Goal: Check status: Check status

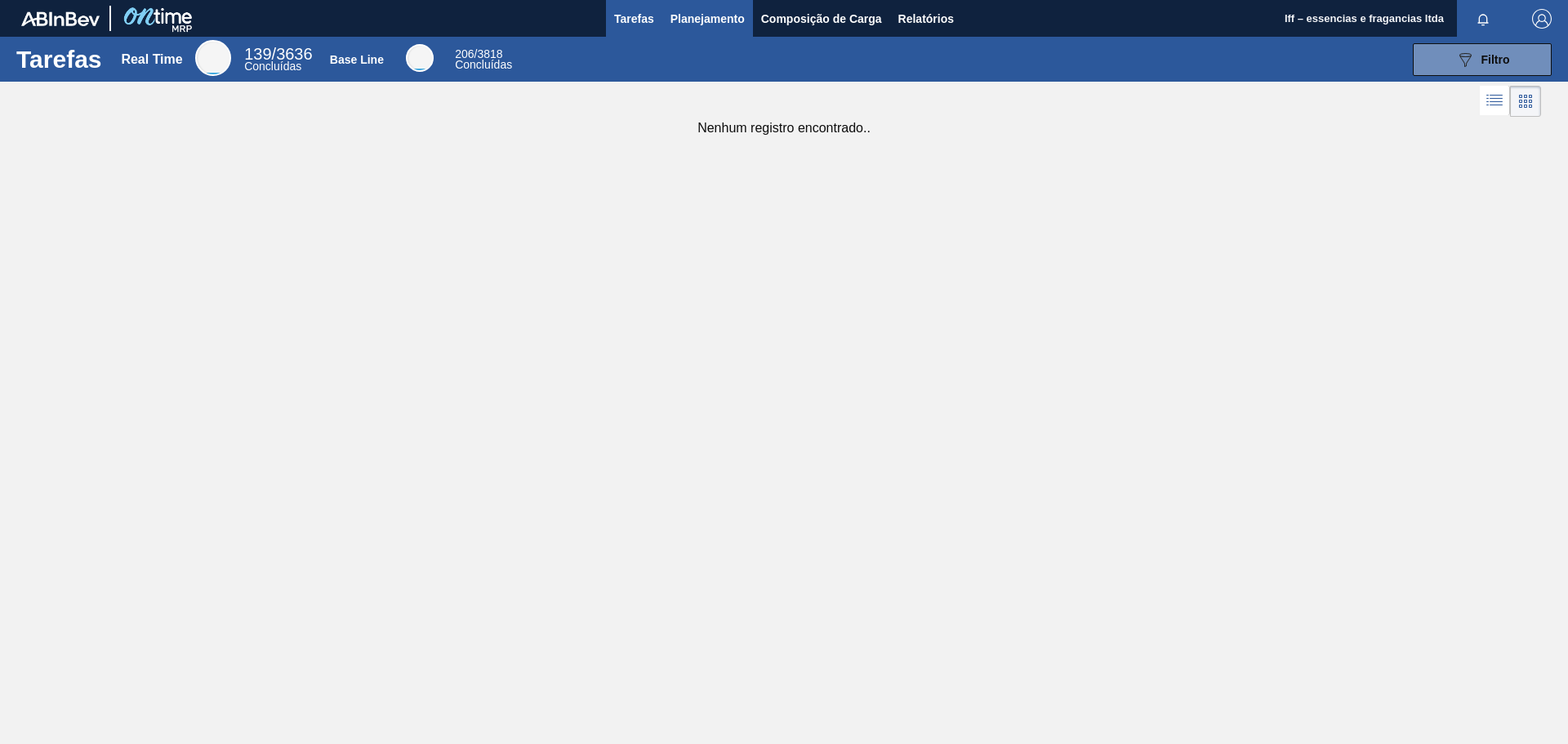
click at [709, 26] on span "Planejamento" at bounding box center [707, 18] width 74 height 19
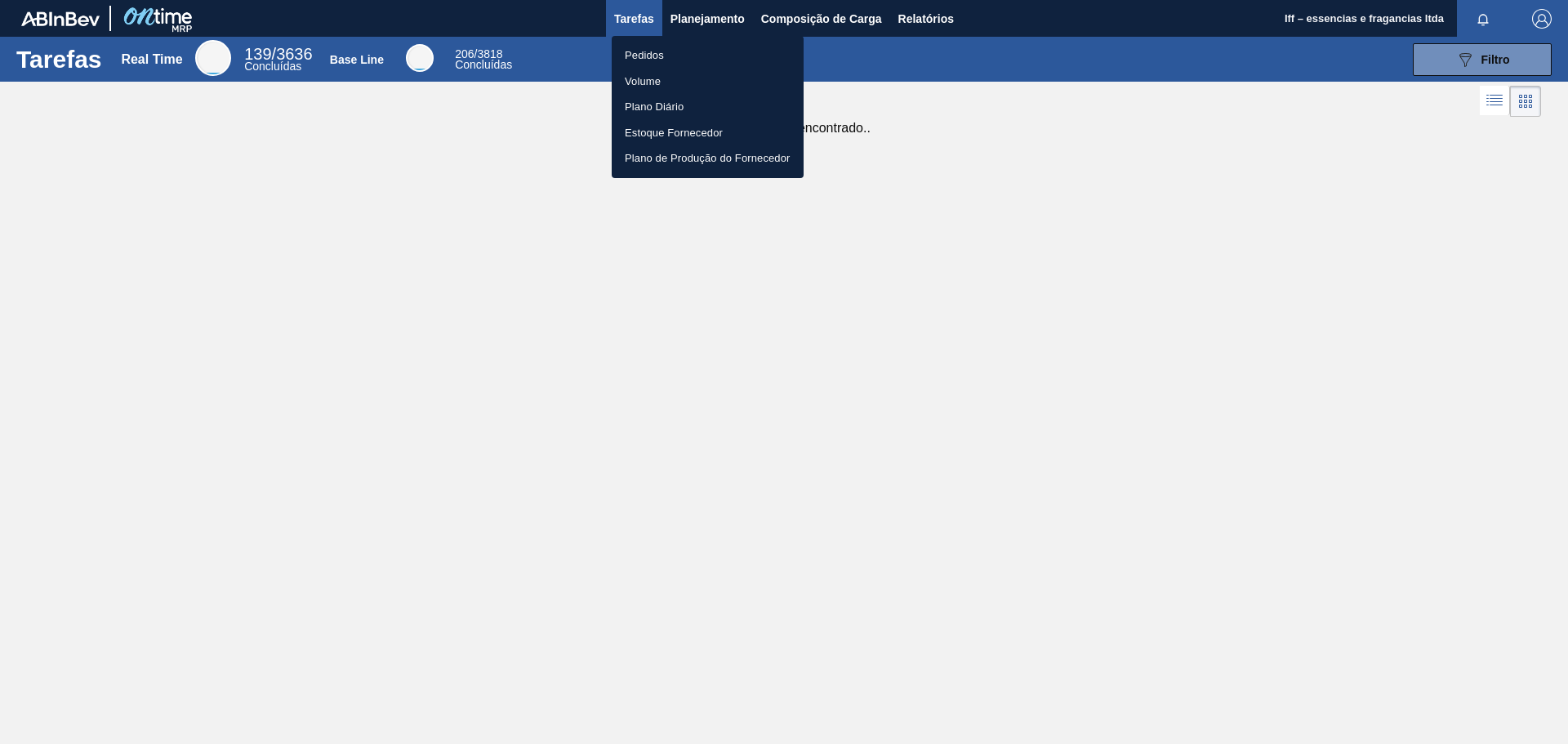
click at [643, 57] on li "Pedidos" at bounding box center [707, 56] width 192 height 26
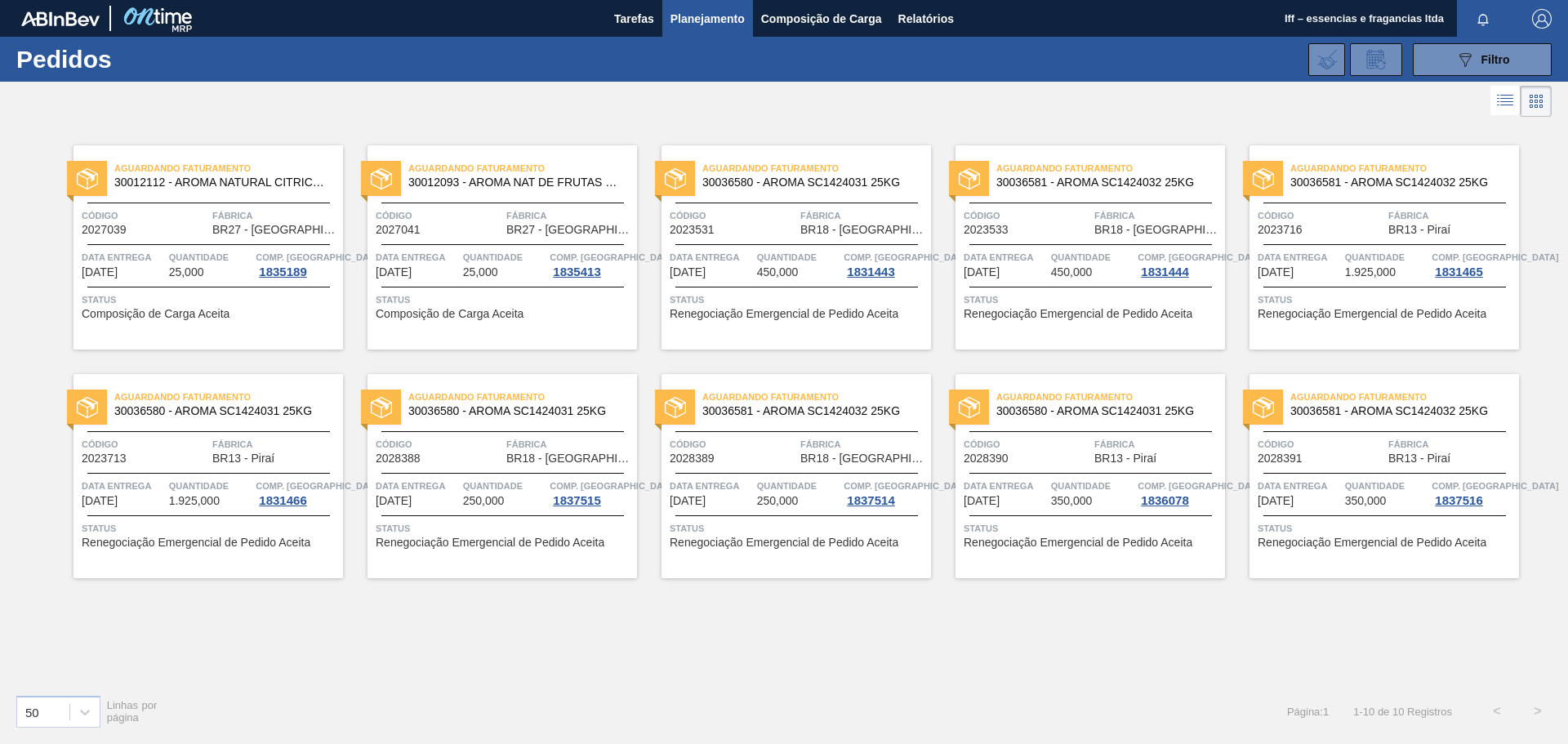
click at [496, 467] on div "Aguardando Faturamento 30036580 - AROMA SC1424031 25KG Código 2028388 Fábrica B…" at bounding box center [502, 476] width 269 height 204
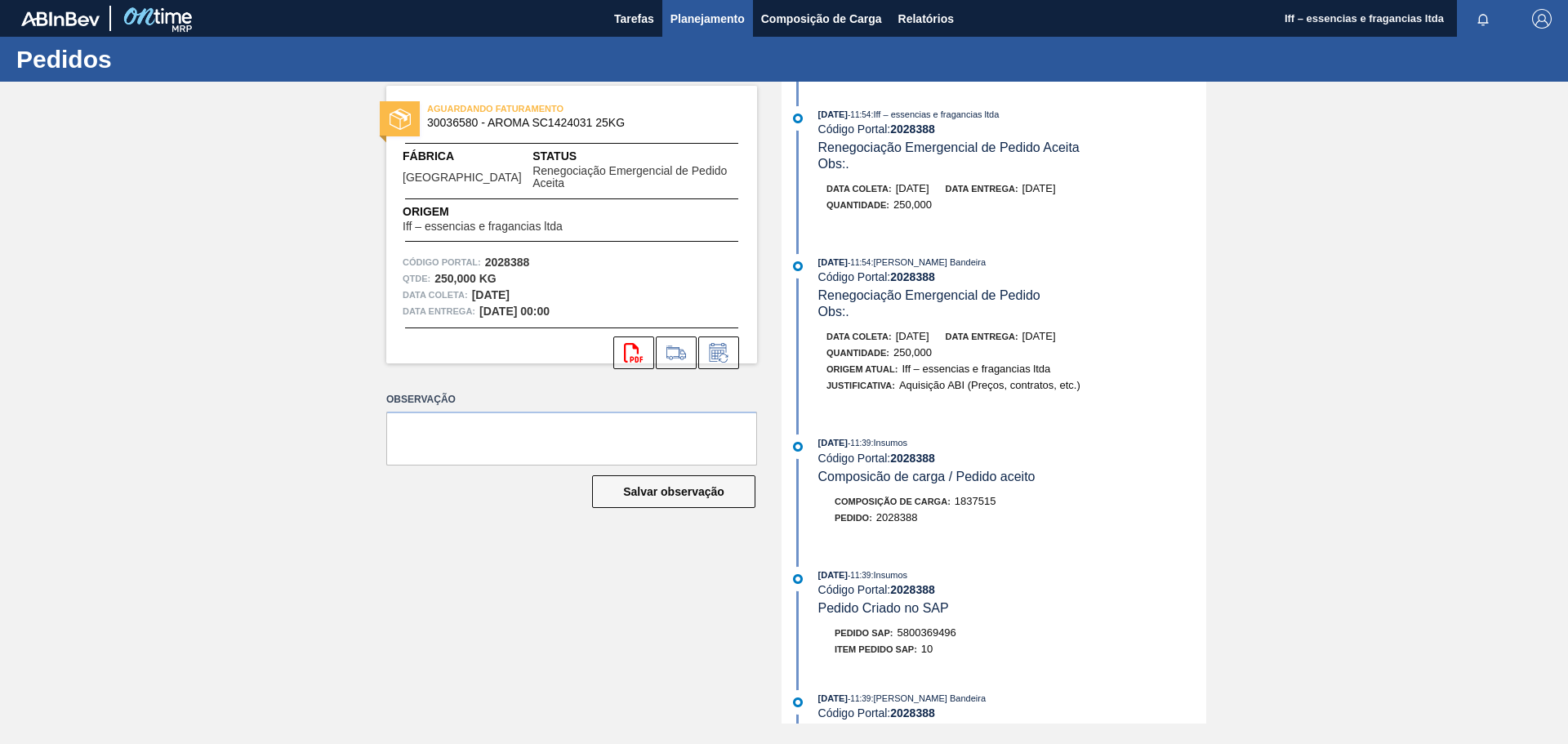
click at [705, 14] on span "Planejamento" at bounding box center [707, 18] width 74 height 19
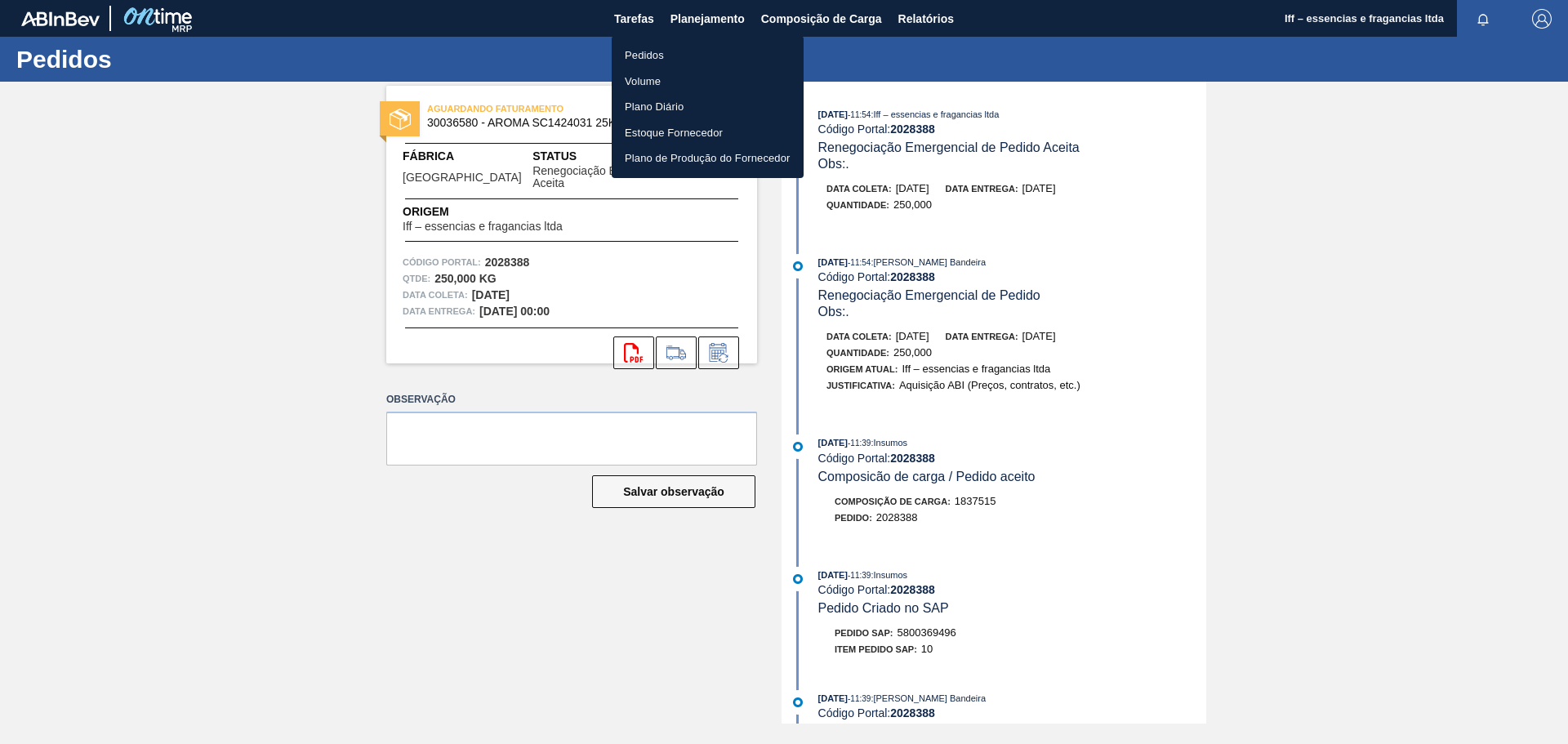
click at [663, 51] on li "Pedidos" at bounding box center [707, 56] width 192 height 26
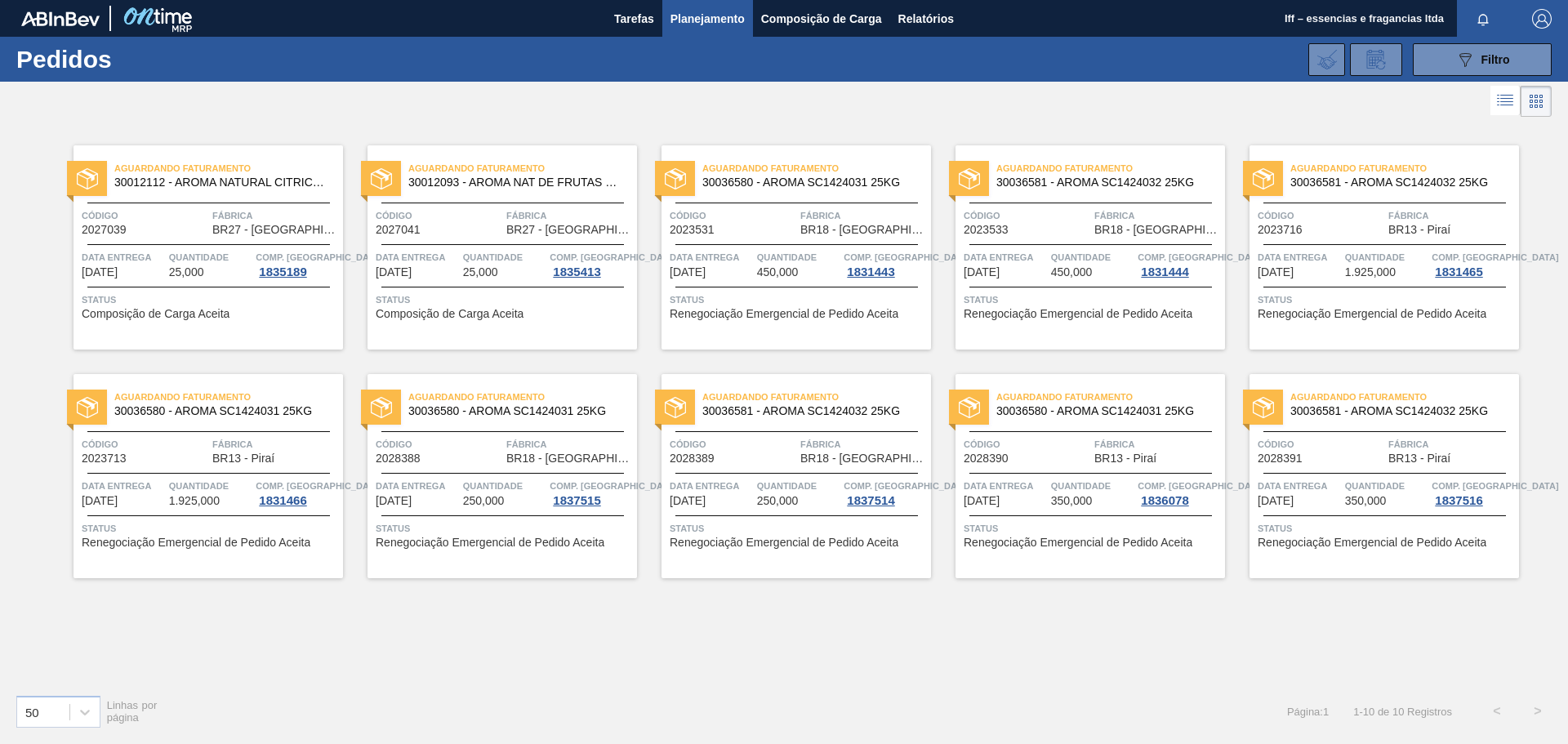
click at [1089, 459] on div "Código 2028390" at bounding box center [1027, 450] width 127 height 29
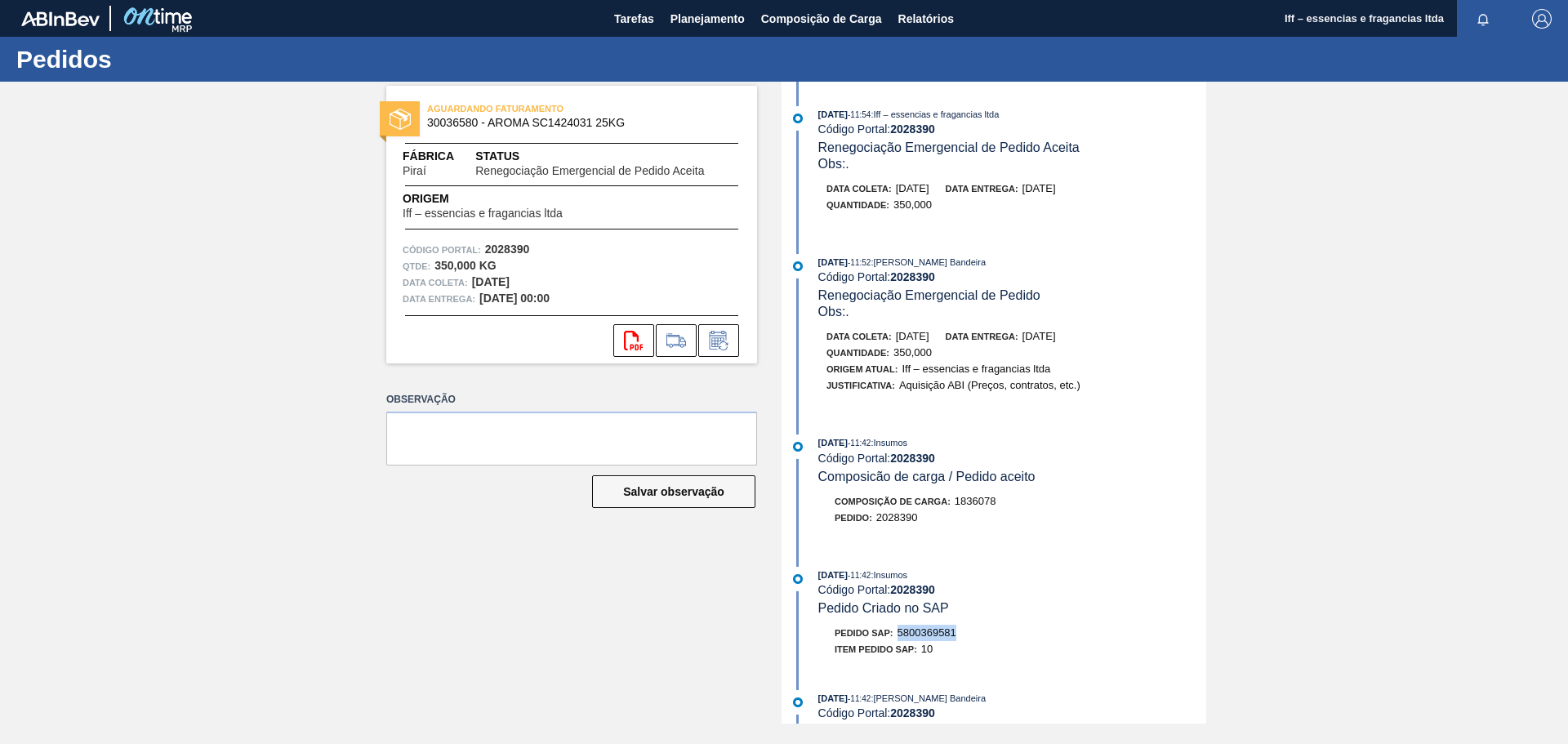
drag, startPoint x: 964, startPoint y: 634, endPoint x: 901, endPoint y: 635, distance: 63.0
click at [901, 635] on div "Pedido SAP: 5800369581" at bounding box center [1013, 632] width 388 height 17
copy span "5800369581"
drag, startPoint x: 477, startPoint y: 118, endPoint x: 420, endPoint y: 129, distance: 58.1
click at [420, 129] on div "AGUARDANDO FATURAMENTO 30036580 - AROMA SC1424031 25KG" at bounding box center [572, 116] width 371 height 37
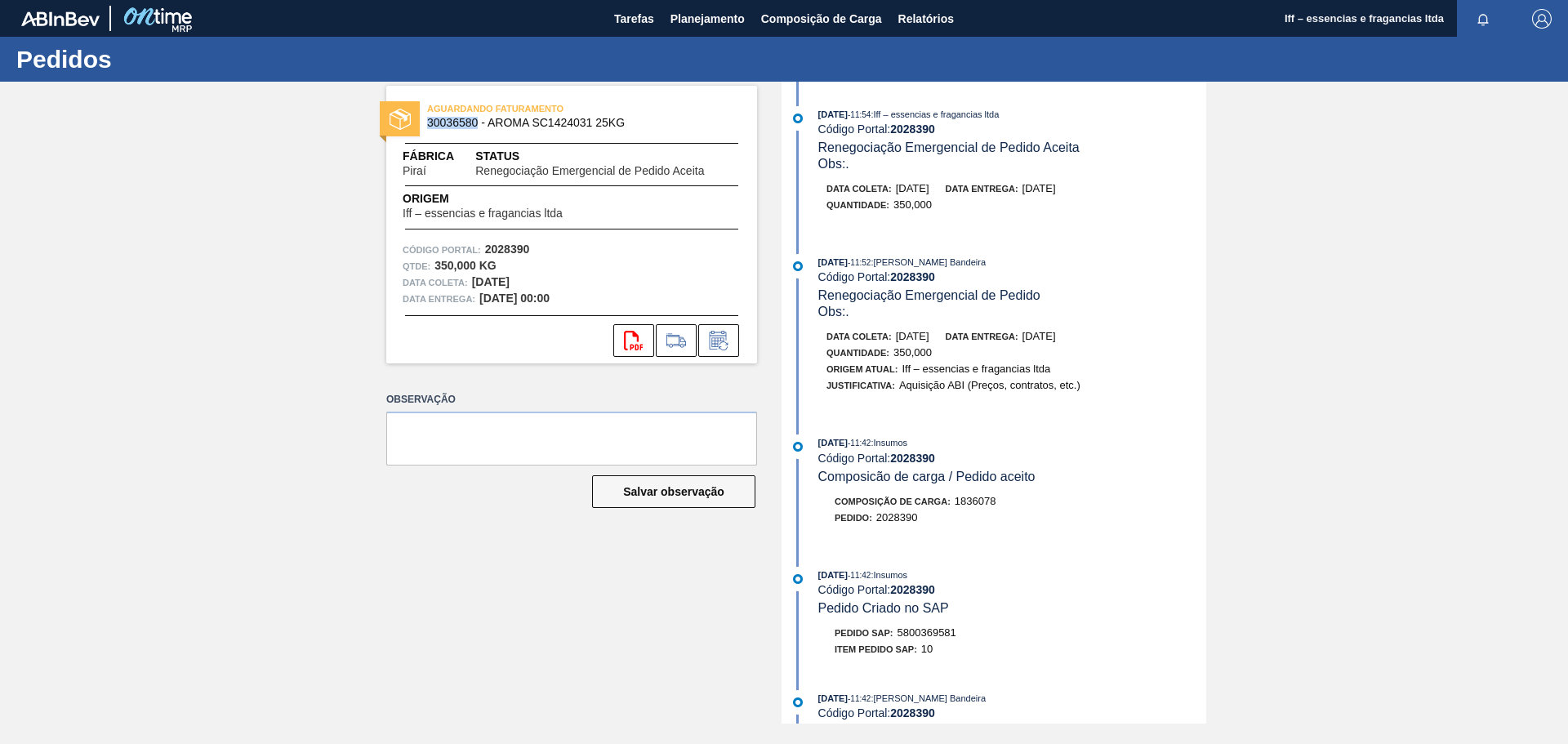
copy span "30036580"
click at [639, 332] on icon "svg{fill:#ff0000}" at bounding box center [633, 340] width 19 height 19
click at [694, 20] on span "Planejamento" at bounding box center [707, 18] width 74 height 19
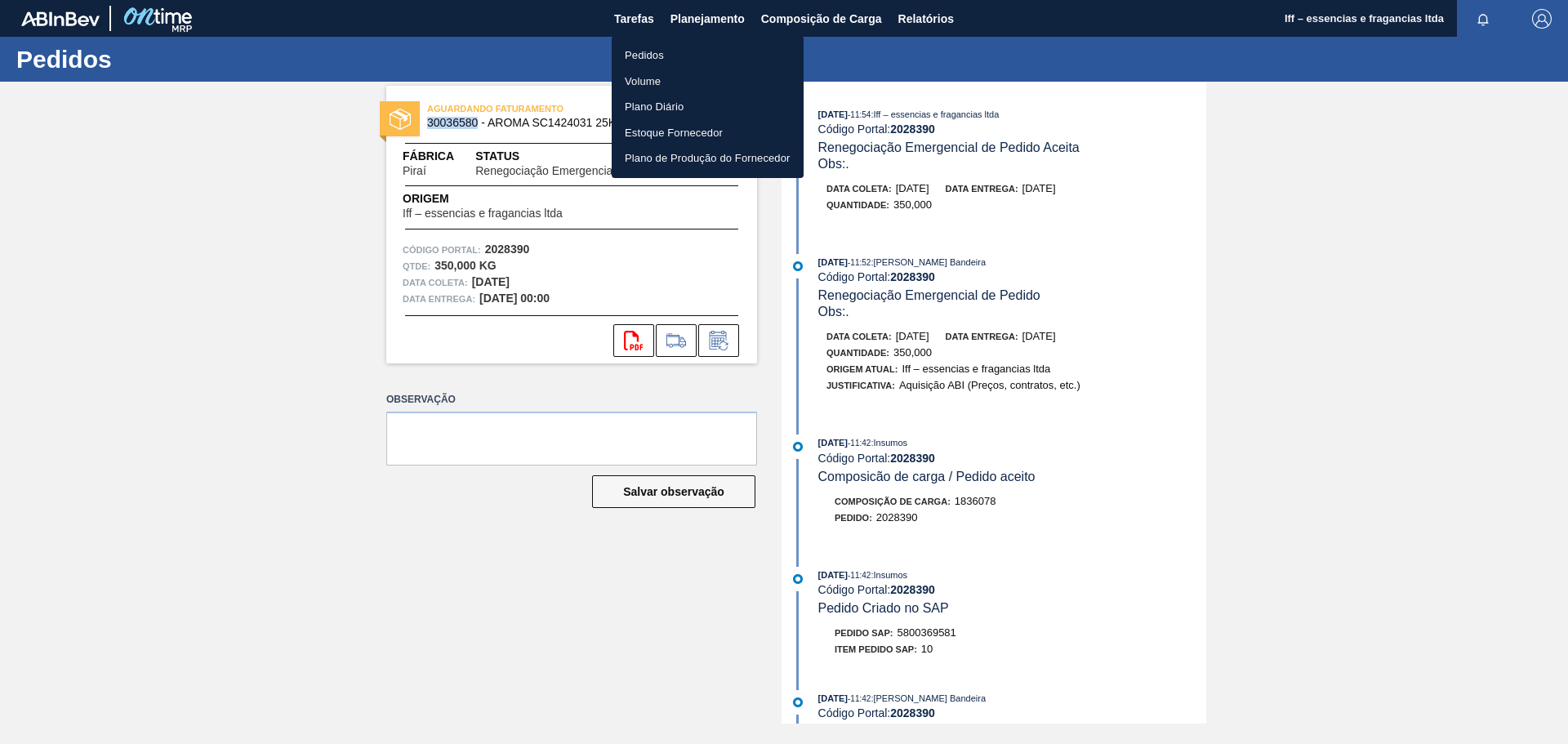
click at [656, 57] on li "Pedidos" at bounding box center [707, 56] width 192 height 26
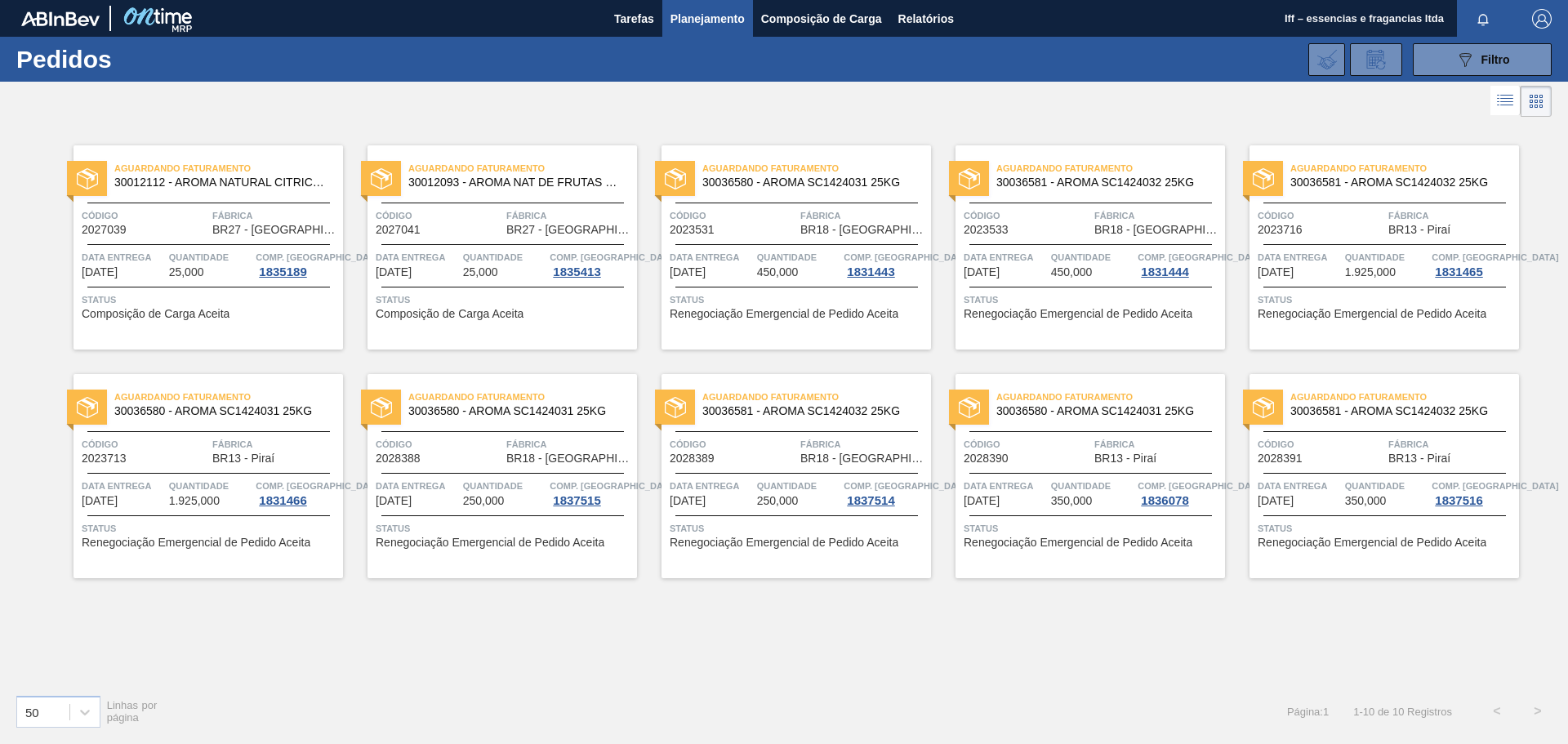
click at [1293, 497] on span "[DATE]" at bounding box center [1275, 501] width 36 height 12
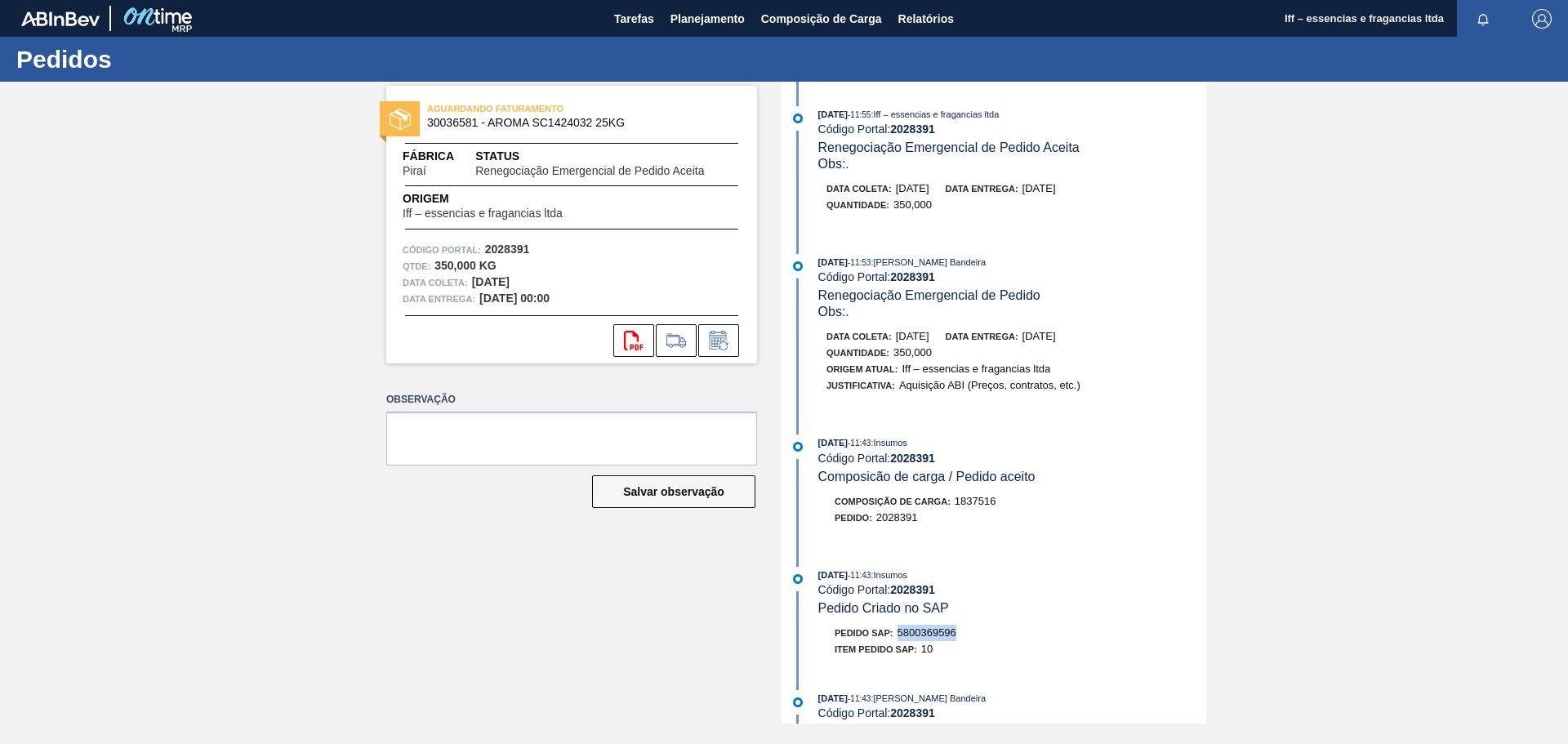
drag, startPoint x: 971, startPoint y: 634, endPoint x: 896, endPoint y: 636, distance: 75.0
click at [896, 636] on div "Pedido SAP: 5800369596" at bounding box center [1013, 632] width 388 height 17
copy span "5800369596"
click at [634, 349] on icon "svg{fill:#ff0000}" at bounding box center [633, 340] width 19 height 19
drag, startPoint x: 476, startPoint y: 122, endPoint x: 427, endPoint y: 128, distance: 49.4
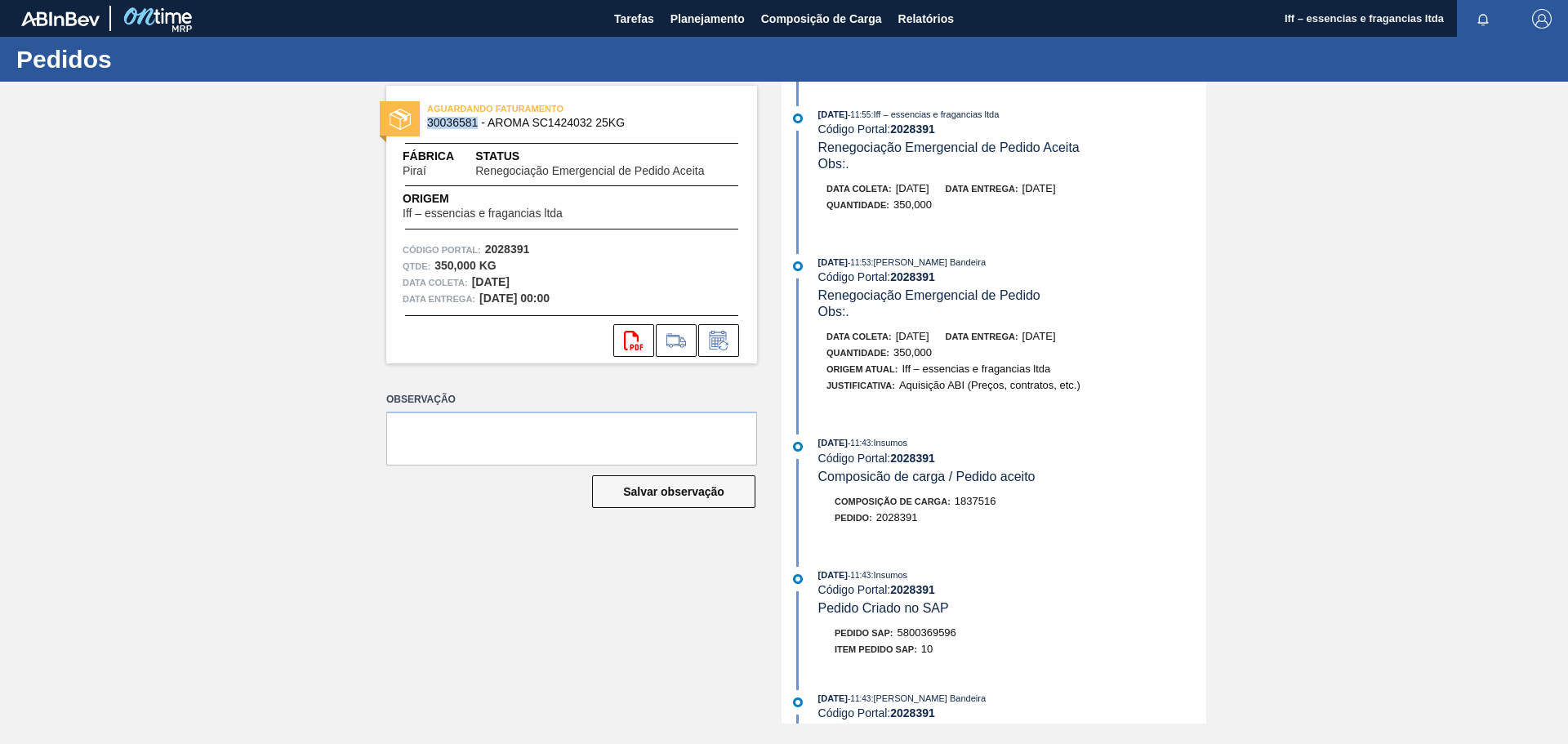
click at [427, 128] on span "30036581 - AROMA SC1424032 25KG" at bounding box center [575, 123] width 296 height 12
copy span "30036581"
click at [628, 340] on icon "svg{fill:#ff0000}" at bounding box center [633, 340] width 19 height 19
click at [707, 5] on button "Planejamento" at bounding box center [707, 18] width 91 height 37
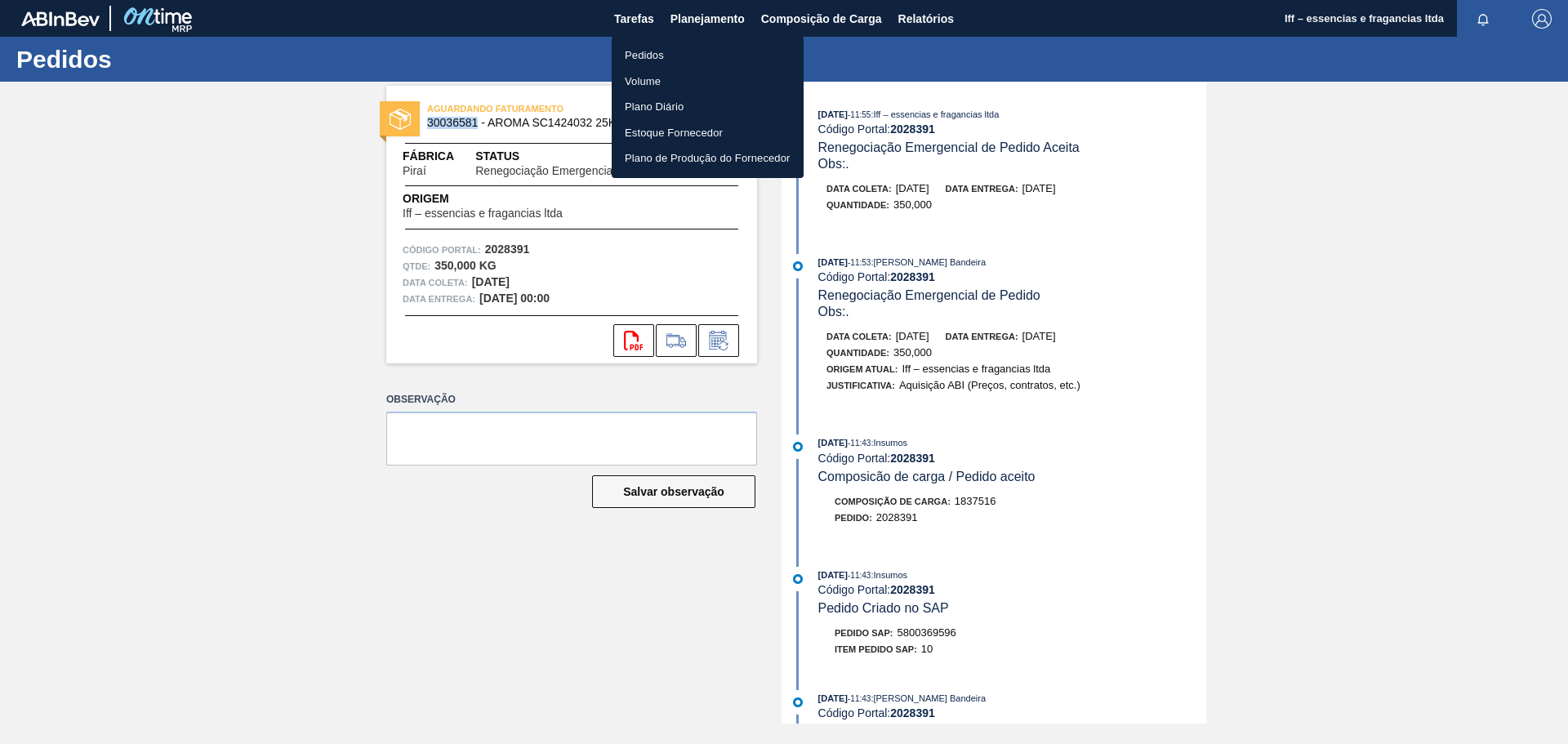
click at [649, 56] on li "Pedidos" at bounding box center [707, 56] width 192 height 26
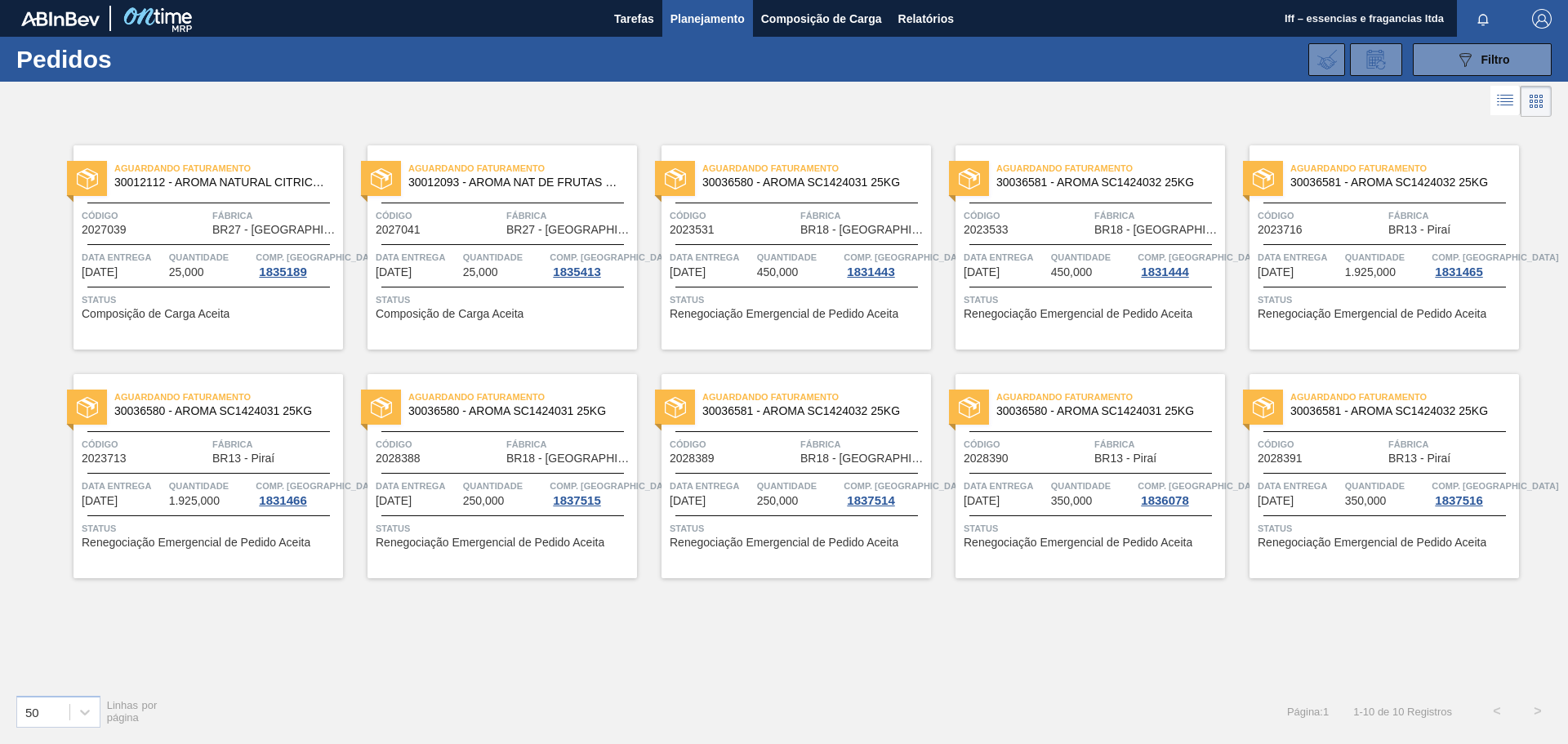
click at [467, 482] on span "Quantidade" at bounding box center [504, 485] width 83 height 17
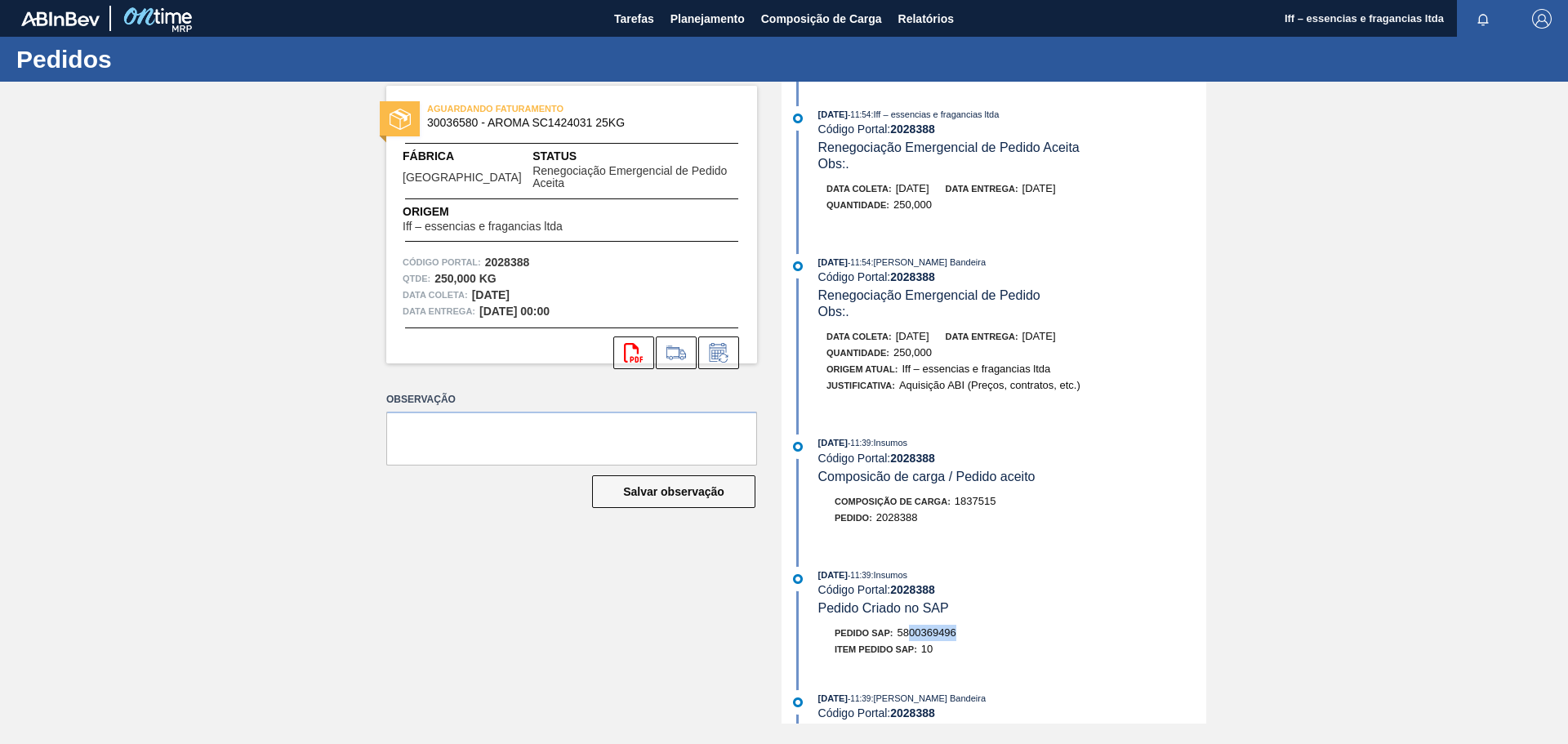
drag, startPoint x: 973, startPoint y: 632, endPoint x: 910, endPoint y: 636, distance: 63.1
click at [910, 636] on div "Pedido SAP: 5800369496" at bounding box center [1013, 632] width 388 height 17
drag, startPoint x: 1021, startPoint y: 622, endPoint x: 971, endPoint y: 622, distance: 50.0
click at [1021, 622] on div "[DATE] 11:39 : Insumos Código Portal: 2028388 Pedido Criado no SAP Pedido SAP: …" at bounding box center [995, 615] width 421 height 99
drag, startPoint x: 966, startPoint y: 634, endPoint x: 901, endPoint y: 637, distance: 65.1
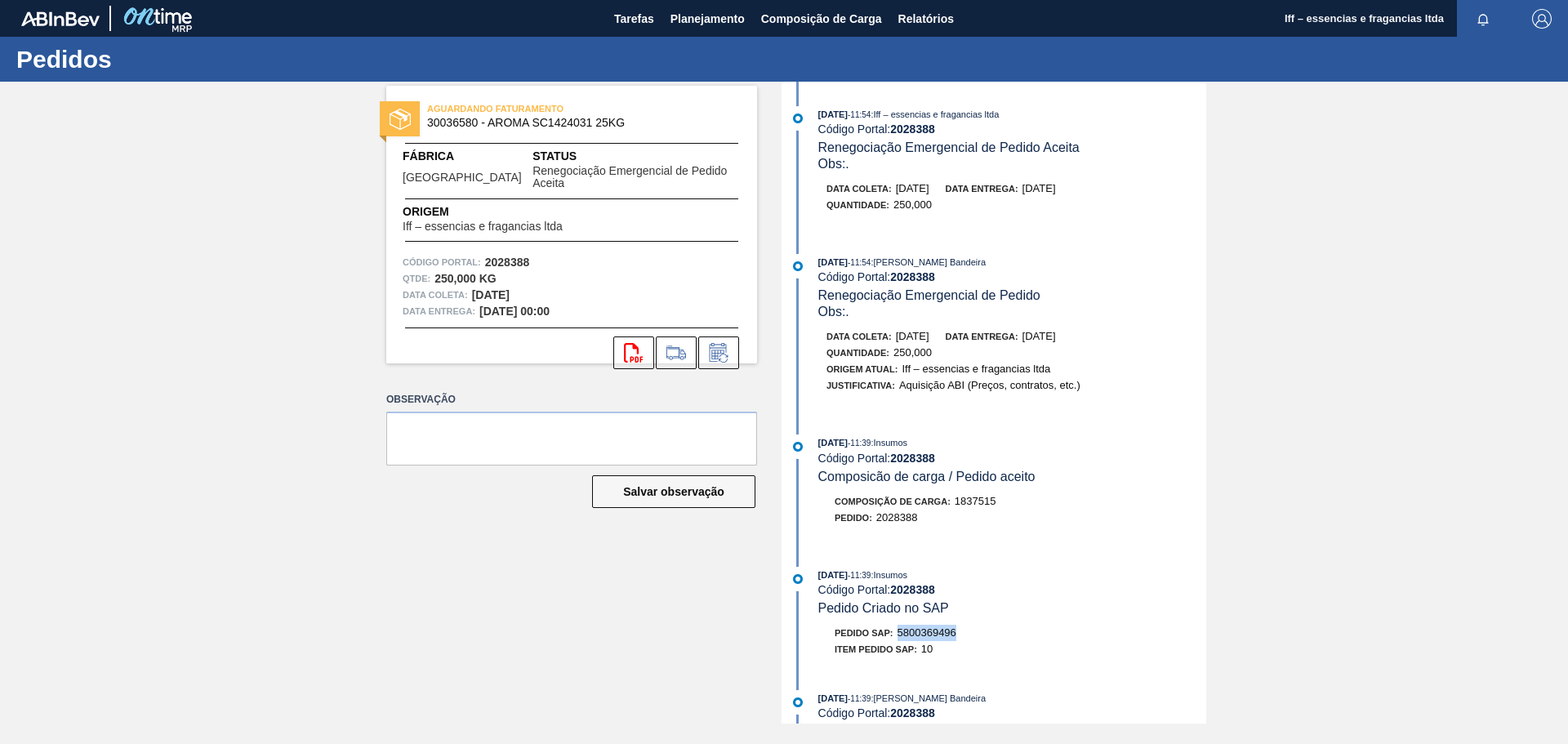
click at [901, 637] on div "Pedido SAP: 5800369496" at bounding box center [1013, 632] width 388 height 17
copy span "5800369496"
click at [462, 121] on span "30036580 - AROMA SC1424031 25KG" at bounding box center [575, 123] width 296 height 12
drag, startPoint x: 479, startPoint y: 124, endPoint x: 427, endPoint y: 129, distance: 52.2
click at [427, 129] on div "AGUARDANDO FATURAMENTO 30036580 - AROMA SC1424031 25KG" at bounding box center [572, 116] width 371 height 37
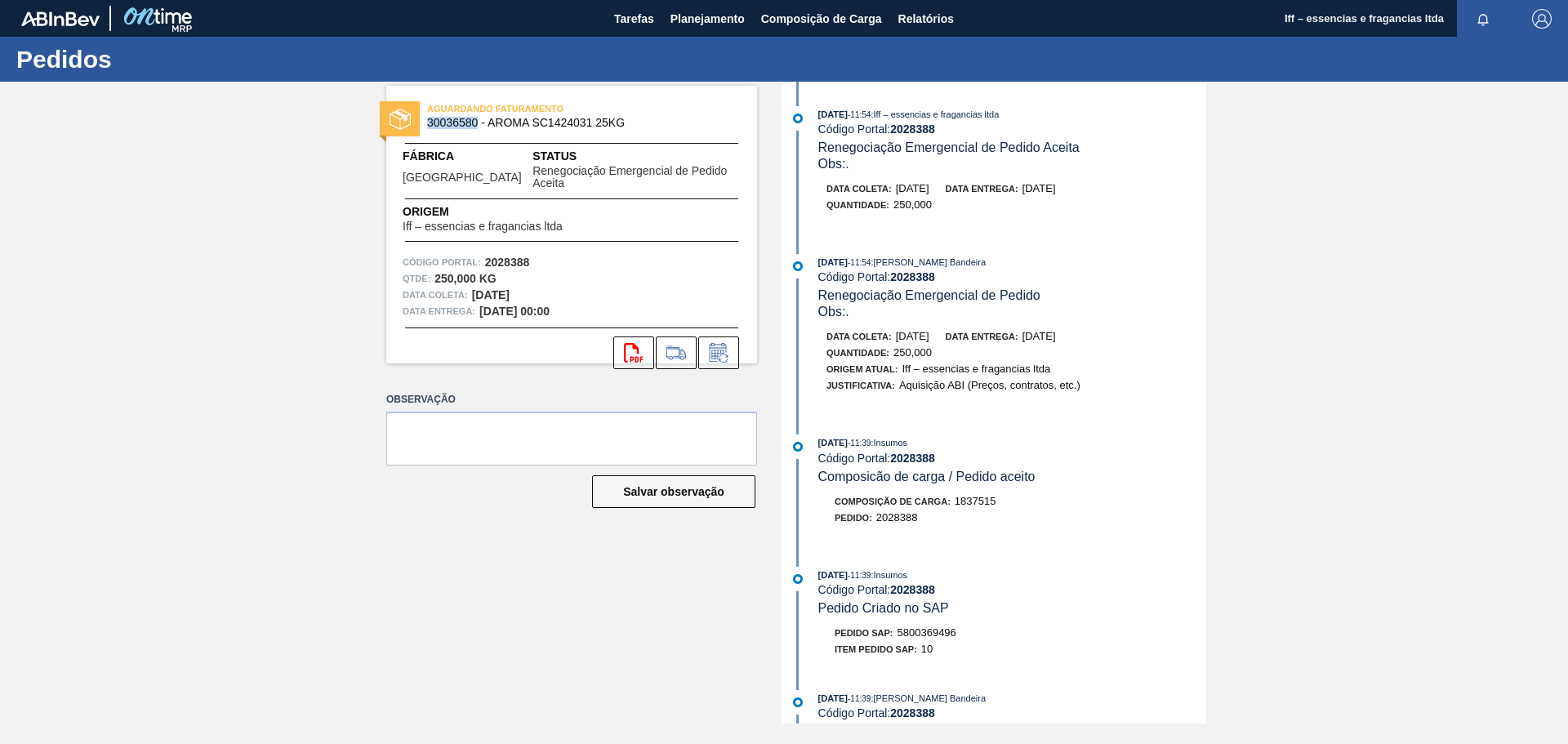
copy span "30036580"
click at [633, 345] on icon at bounding box center [632, 352] width 18 height 19
click at [692, 16] on span "Planejamento" at bounding box center [707, 18] width 74 height 19
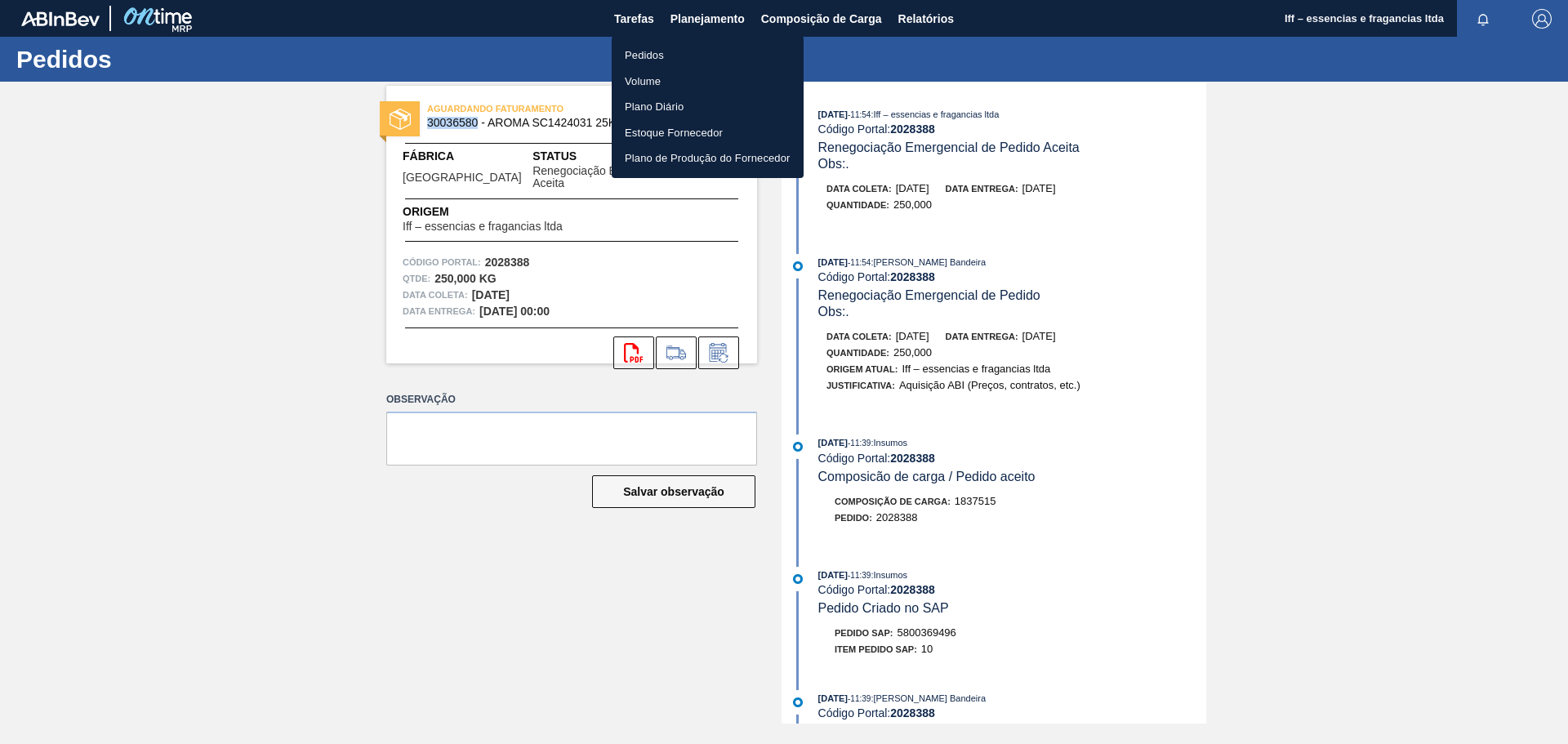
click at [634, 54] on li "Pedidos" at bounding box center [707, 56] width 192 height 26
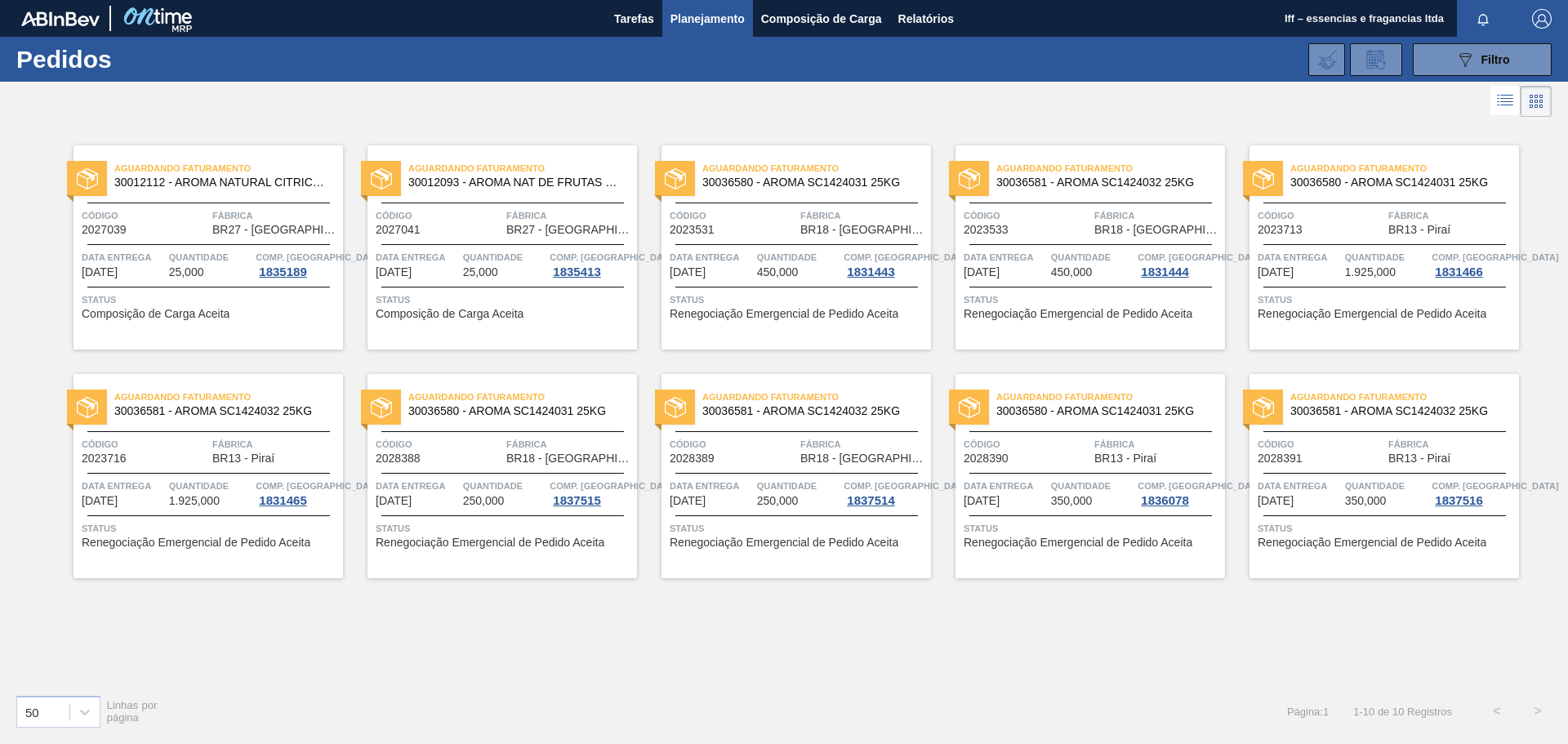
click at [1325, 466] on div "Aguardando Faturamento 30036581 - AROMA SC1424032 25KG Código 2028391 Fábrica B…" at bounding box center [1384, 476] width 269 height 204
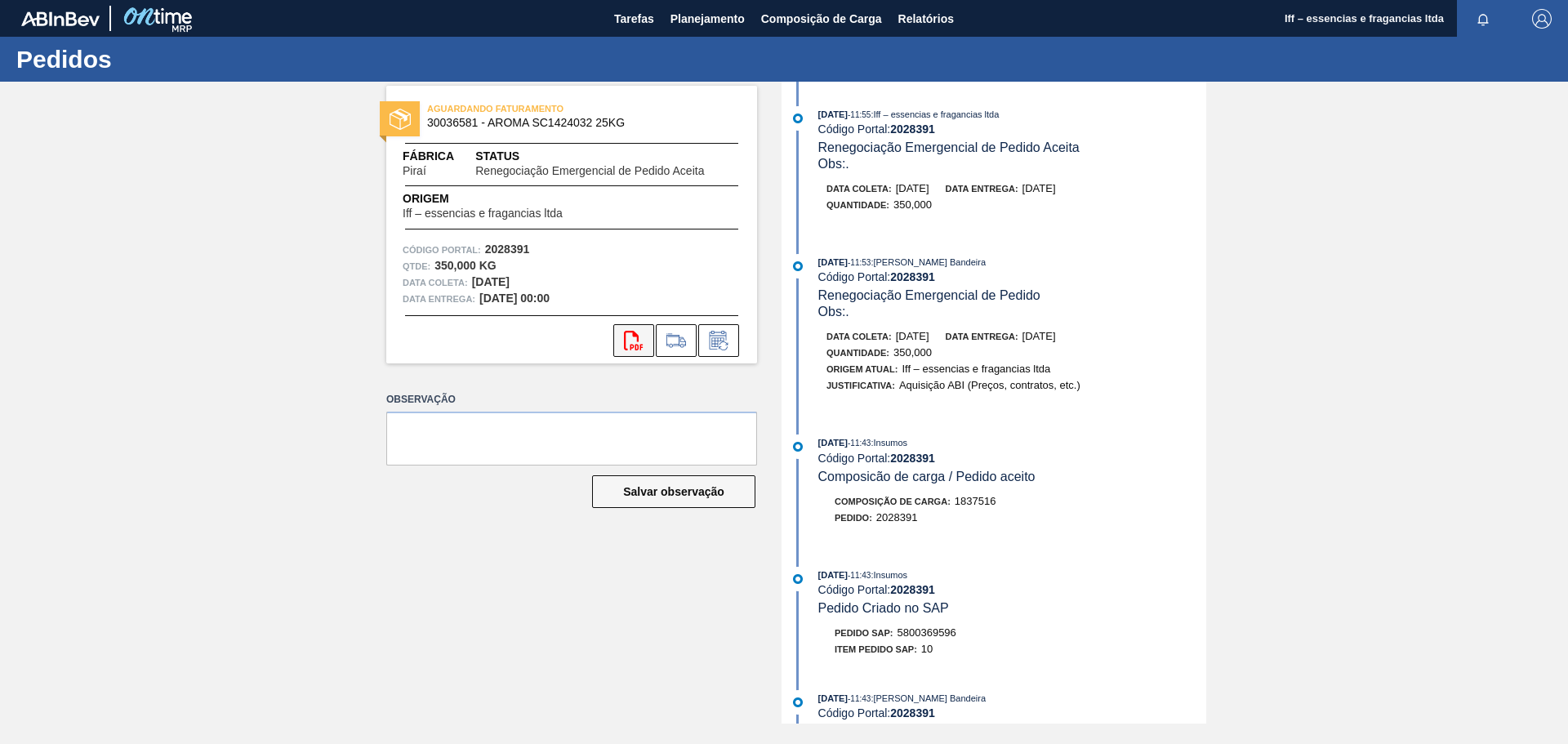
click at [643, 344] on icon "svg{fill:#ff0000}" at bounding box center [633, 340] width 19 height 19
click at [704, 14] on span "Planejamento" at bounding box center [707, 18] width 74 height 19
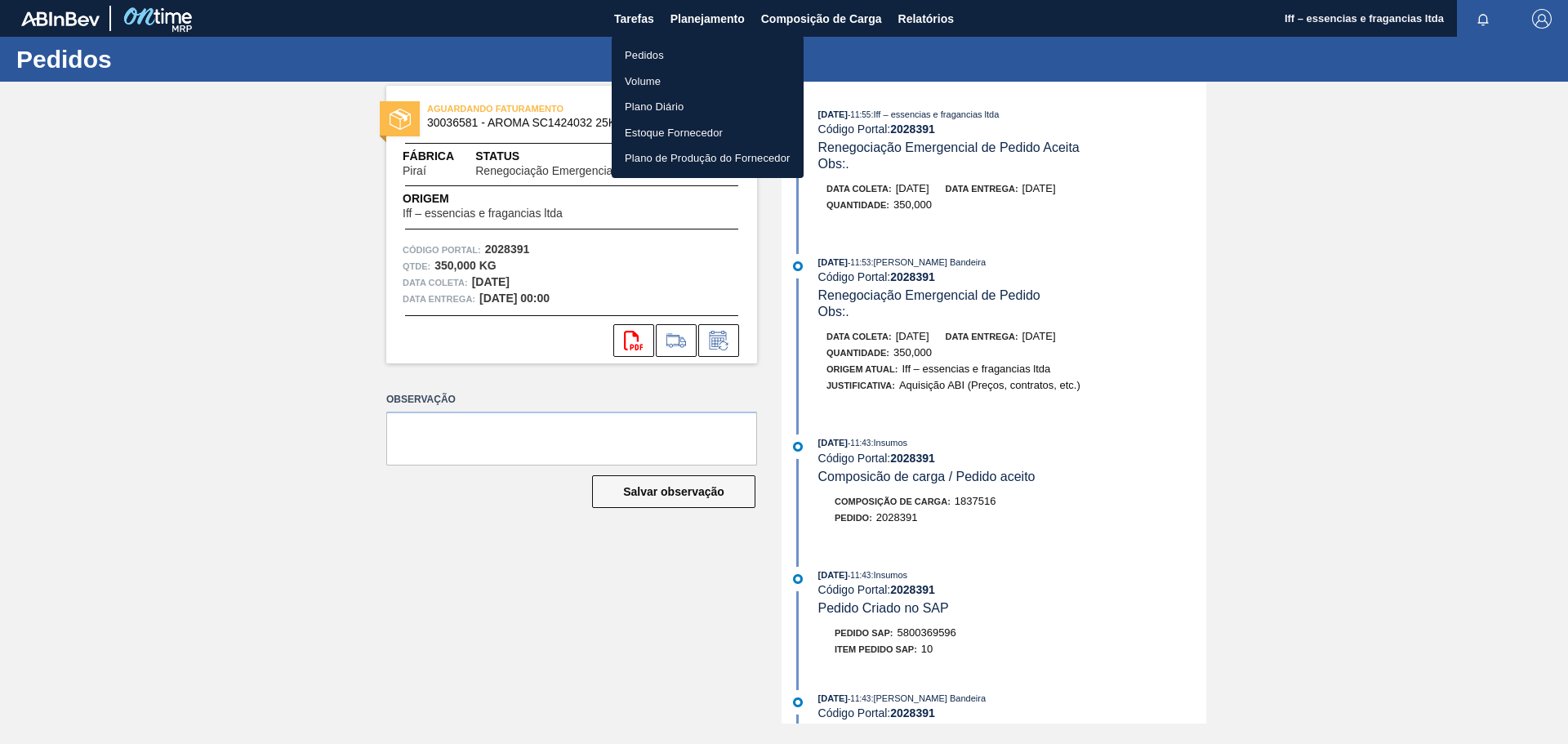
click at [642, 49] on li "Pedidos" at bounding box center [707, 56] width 192 height 26
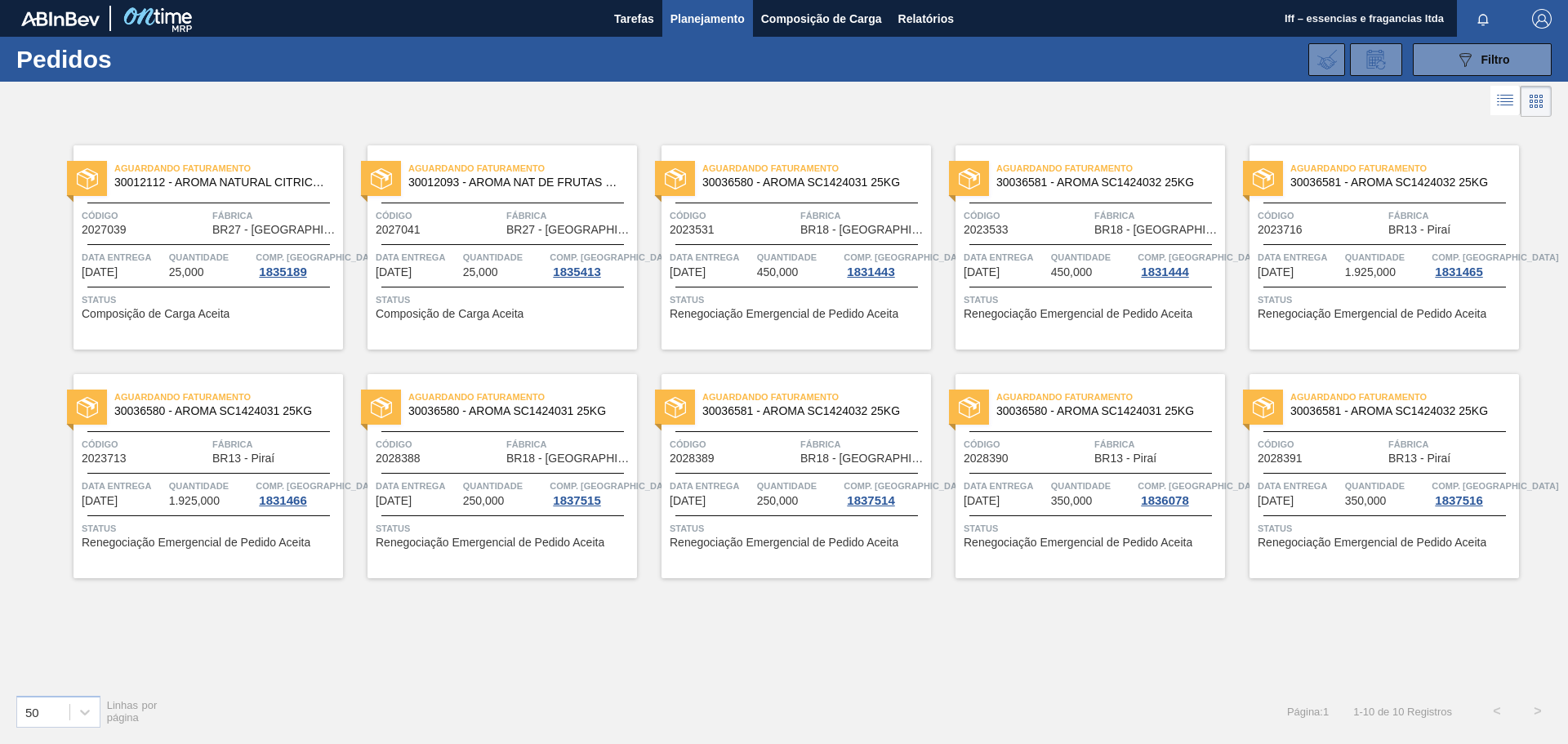
click at [815, 459] on span "BR18 - [GEOGRAPHIC_DATA]" at bounding box center [863, 458] width 127 height 12
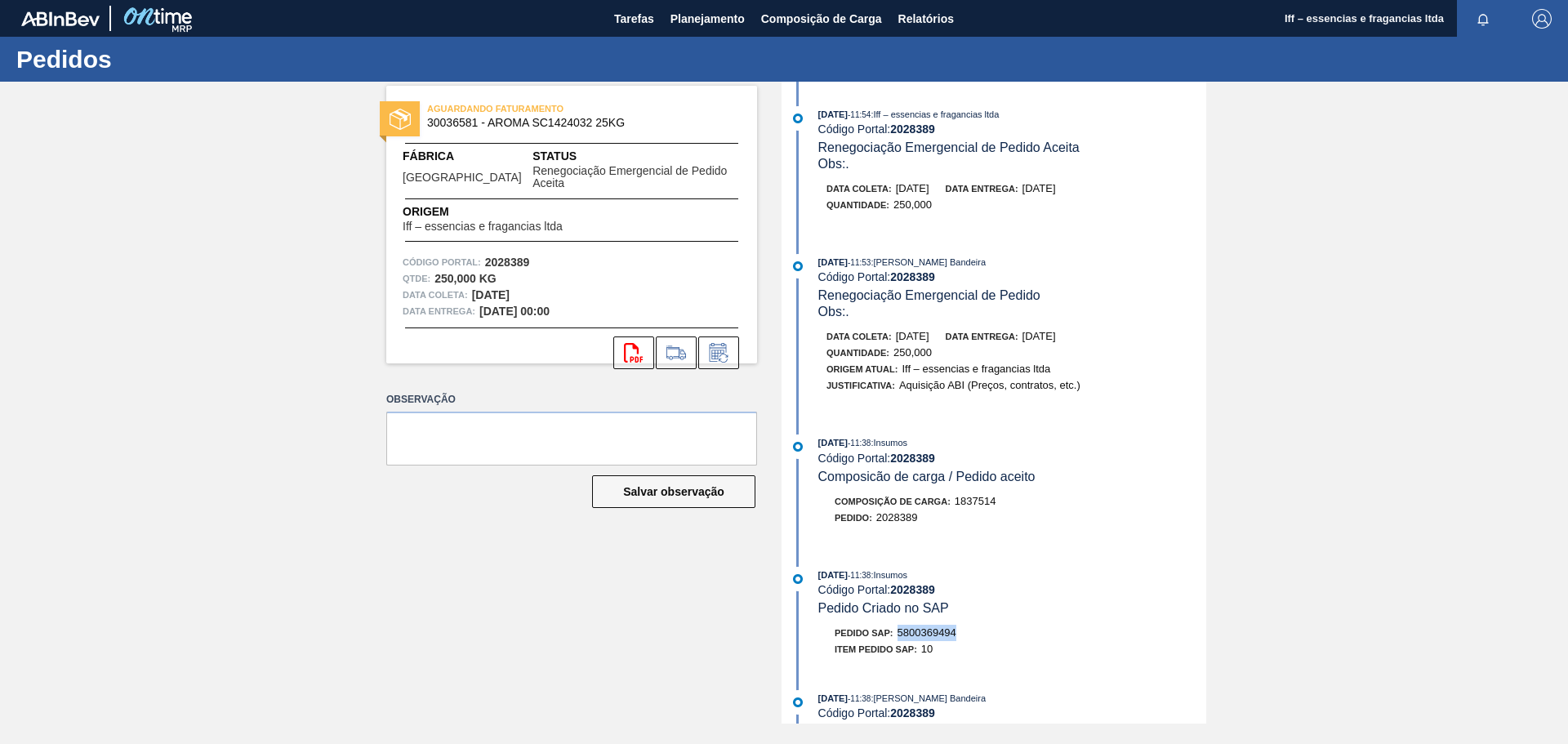
drag, startPoint x: 964, startPoint y: 632, endPoint x: 901, endPoint y: 636, distance: 63.1
click at [901, 636] on div "Pedido SAP: 5800369494" at bounding box center [1013, 632] width 388 height 17
copy span "5800369494"
click at [646, 340] on button "svg{fill:#ff0000}" at bounding box center [633, 352] width 41 height 32
drag, startPoint x: 477, startPoint y: 123, endPoint x: 428, endPoint y: 127, distance: 49.2
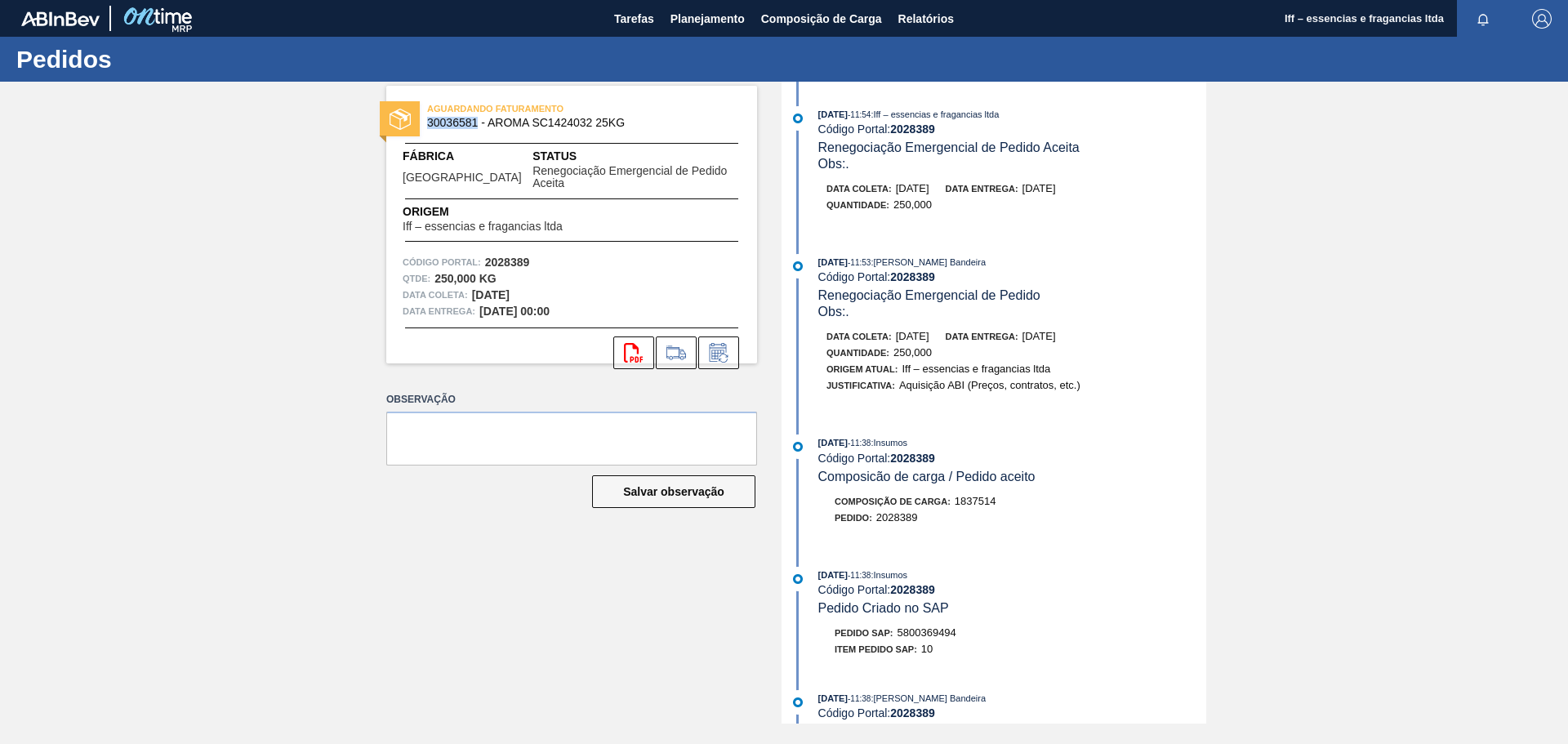
click at [428, 127] on span "30036581 - AROMA SC1424032 25KG" at bounding box center [575, 123] width 296 height 12
copy span "30036581"
click at [718, 4] on button "Planejamento" at bounding box center [707, 18] width 91 height 37
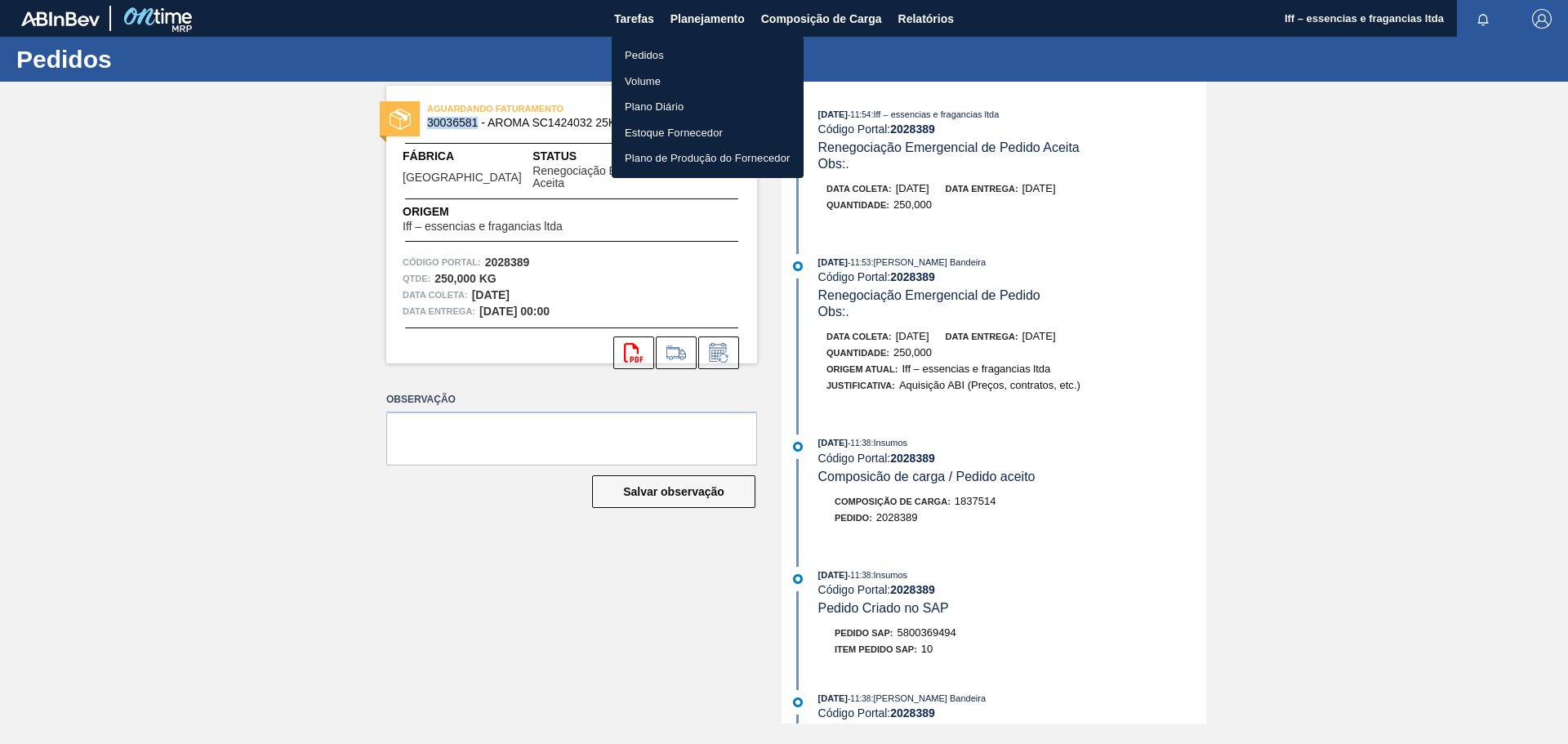
click at [639, 56] on li "Pedidos" at bounding box center [707, 56] width 192 height 26
